Goal: Register for event/course

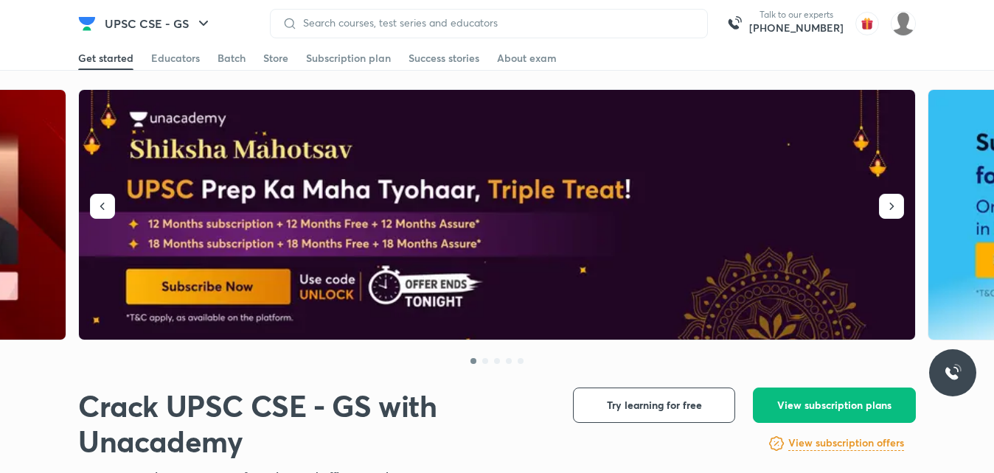
click at [182, 62] on div "Educators" at bounding box center [175, 58] width 49 height 15
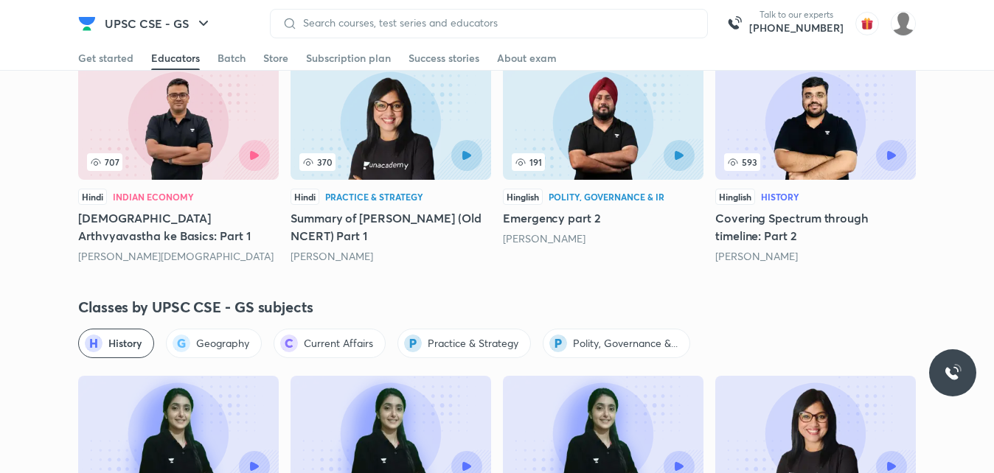
scroll to position [2181, 0]
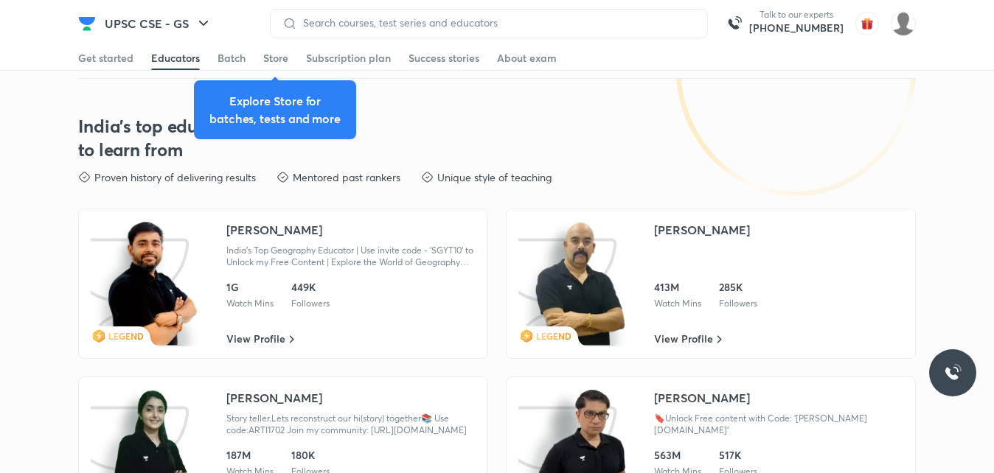
click at [716, 389] on div "[PERSON_NAME]" at bounding box center [702, 398] width 96 height 18
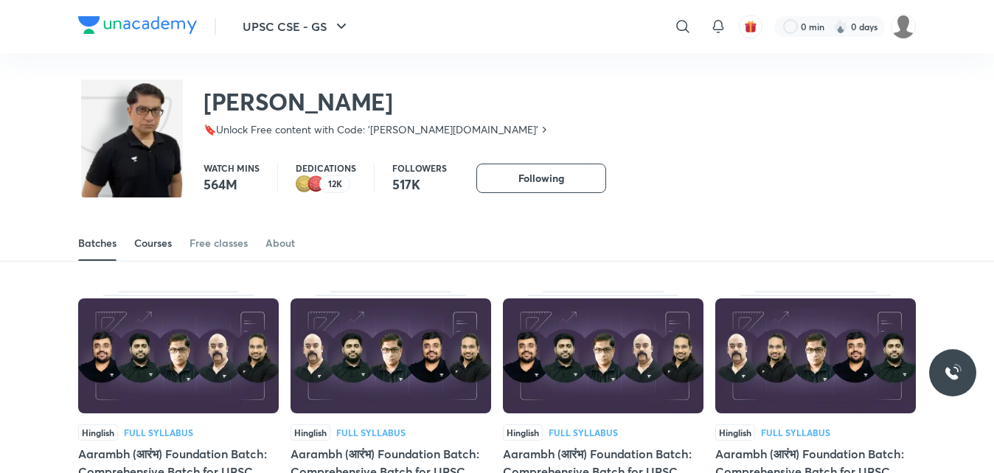
click at [151, 244] on div "Courses" at bounding box center [153, 243] width 38 height 15
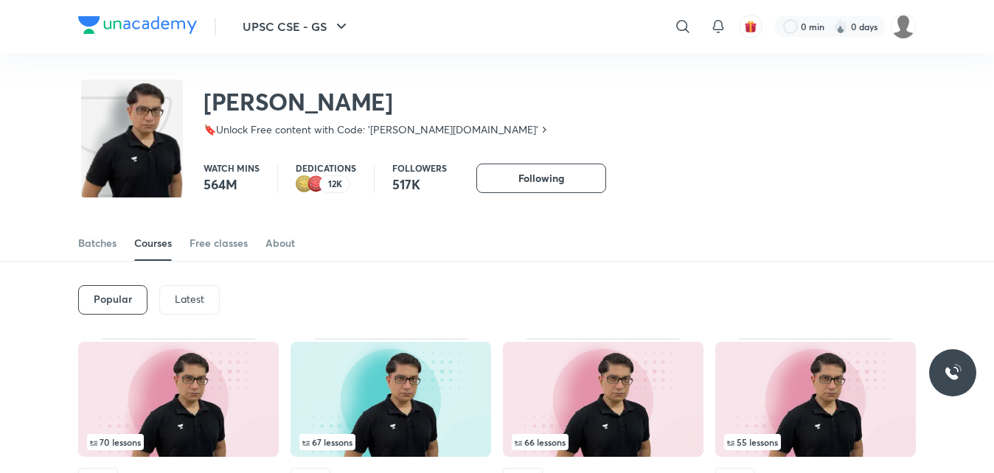
click at [166, 295] on div "Latest" at bounding box center [189, 299] width 60 height 29
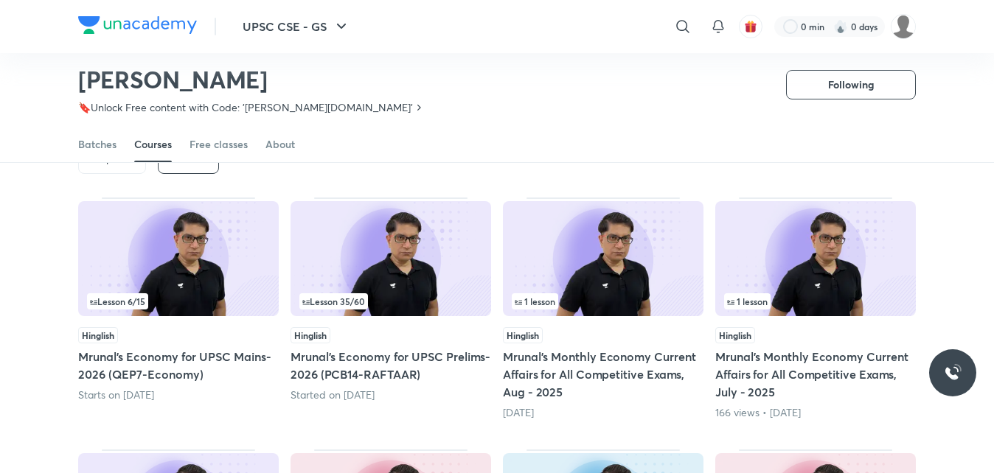
scroll to position [102, 0]
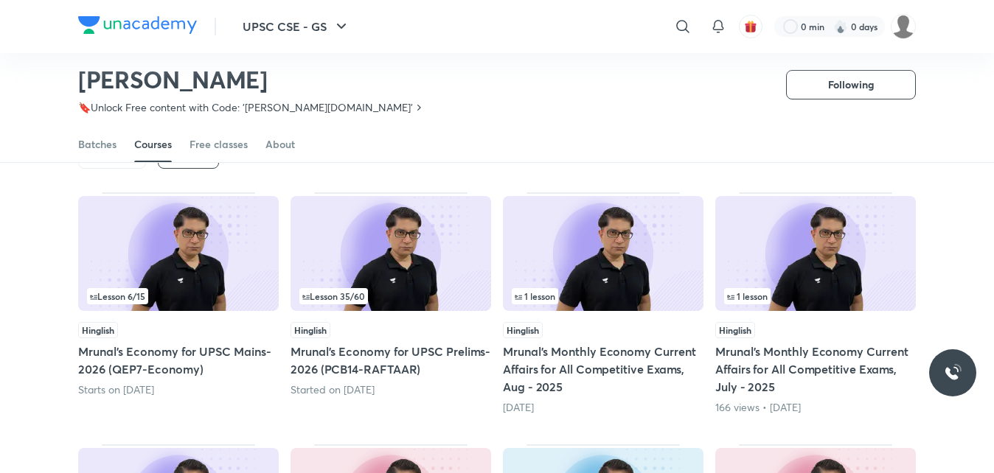
click at [407, 344] on h5 "Mrunal’s Economy for UPSC Prelims-2026 (PCB14-RAFTAAR)" at bounding box center [390, 360] width 201 height 35
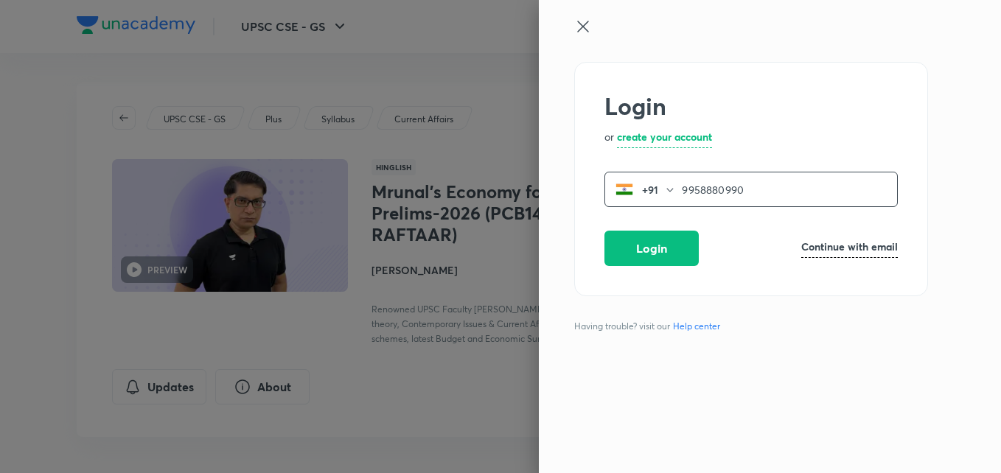
type input "9958880990"
click at [689, 299] on div "Login or create your account [PHONE_NUMBER] ​ Login Continue with email Having …" at bounding box center [745, 267] width 342 height 411
click at [654, 256] on button "Login" at bounding box center [652, 246] width 94 height 35
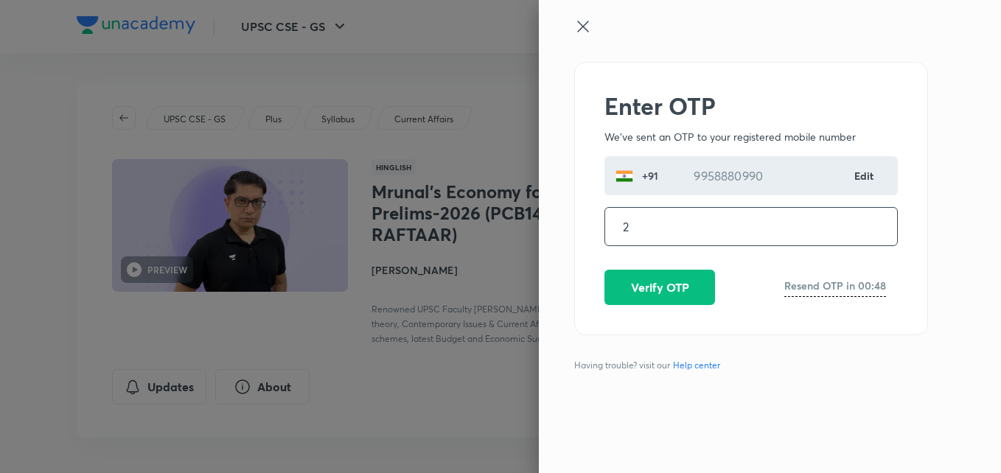
type input "2"
